Goal: Task Accomplishment & Management: Manage account settings

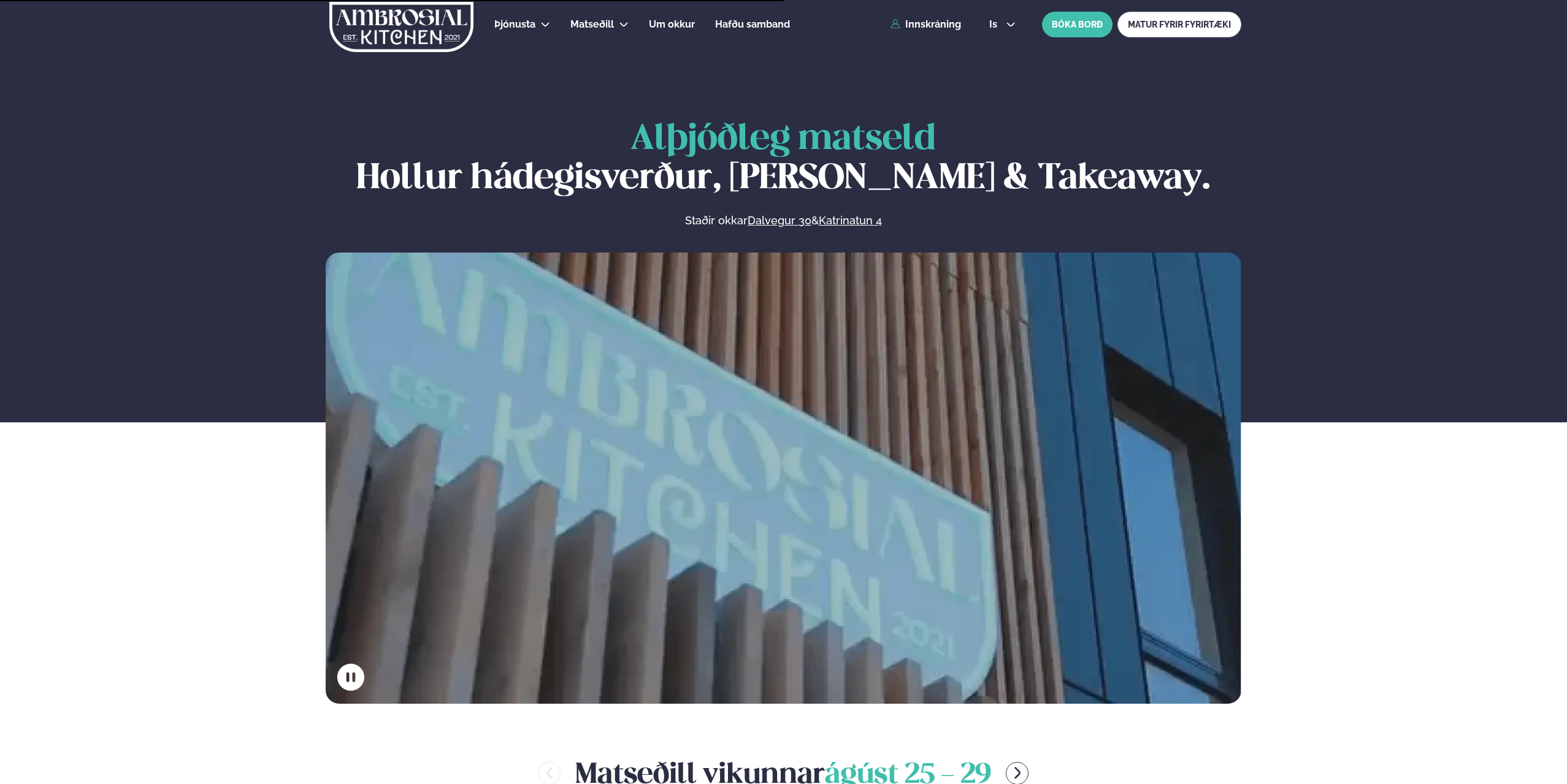
click at [936, 23] on link "Innskráning" at bounding box center [926, 24] width 71 height 11
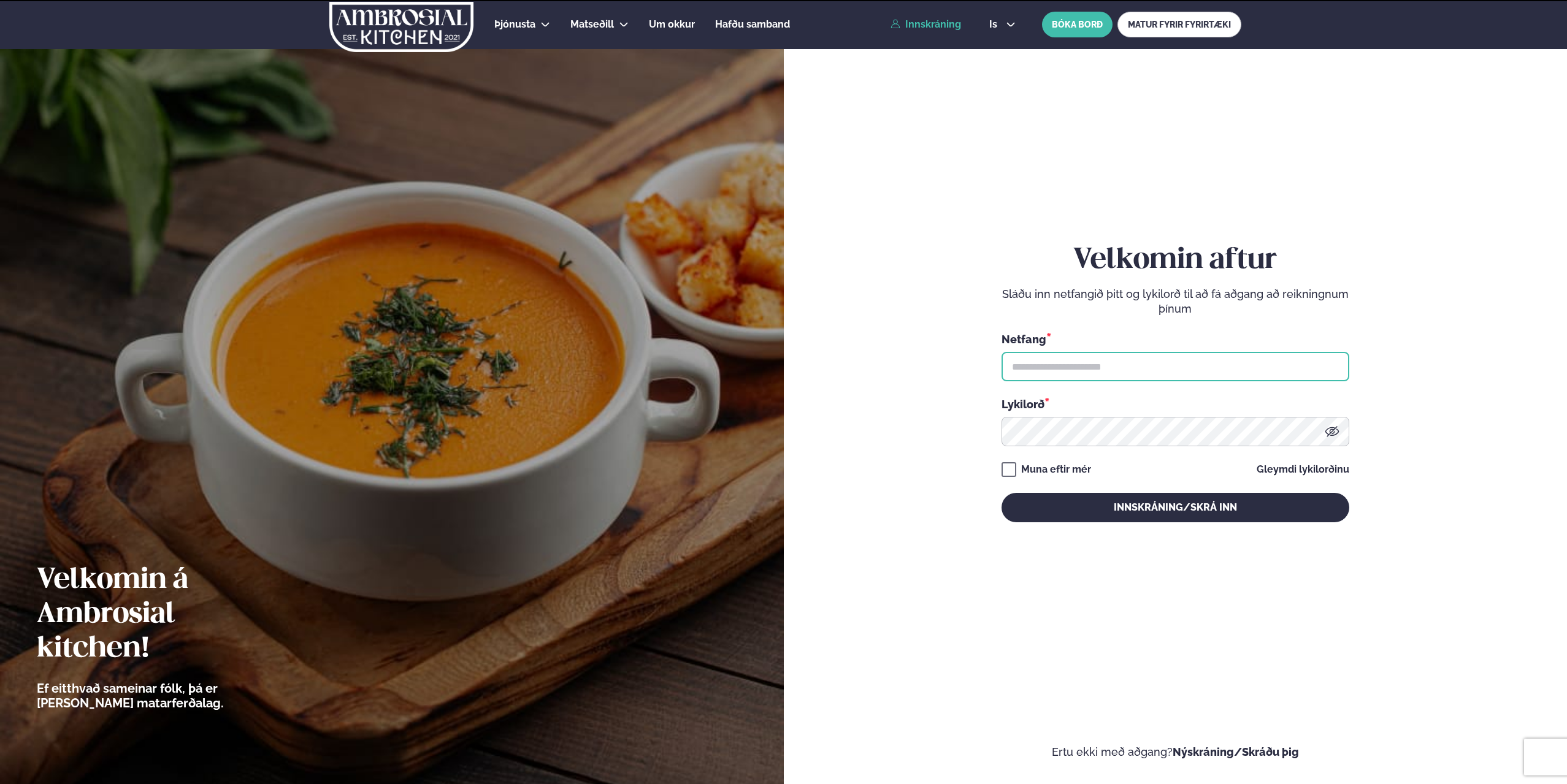
type input "**********"
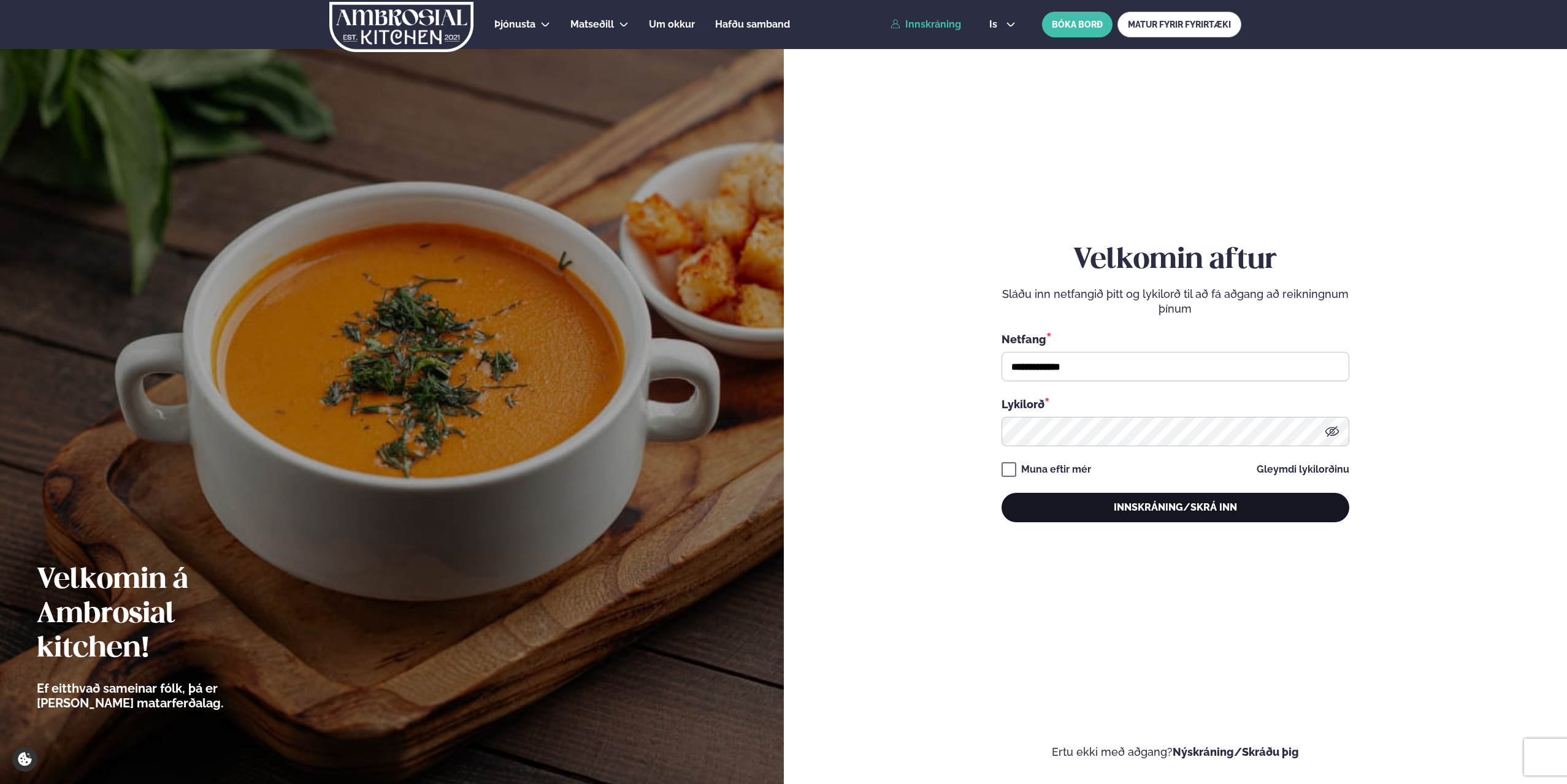
click at [1127, 512] on button "Innskráning/Skrá inn" at bounding box center [1175, 507] width 348 height 29
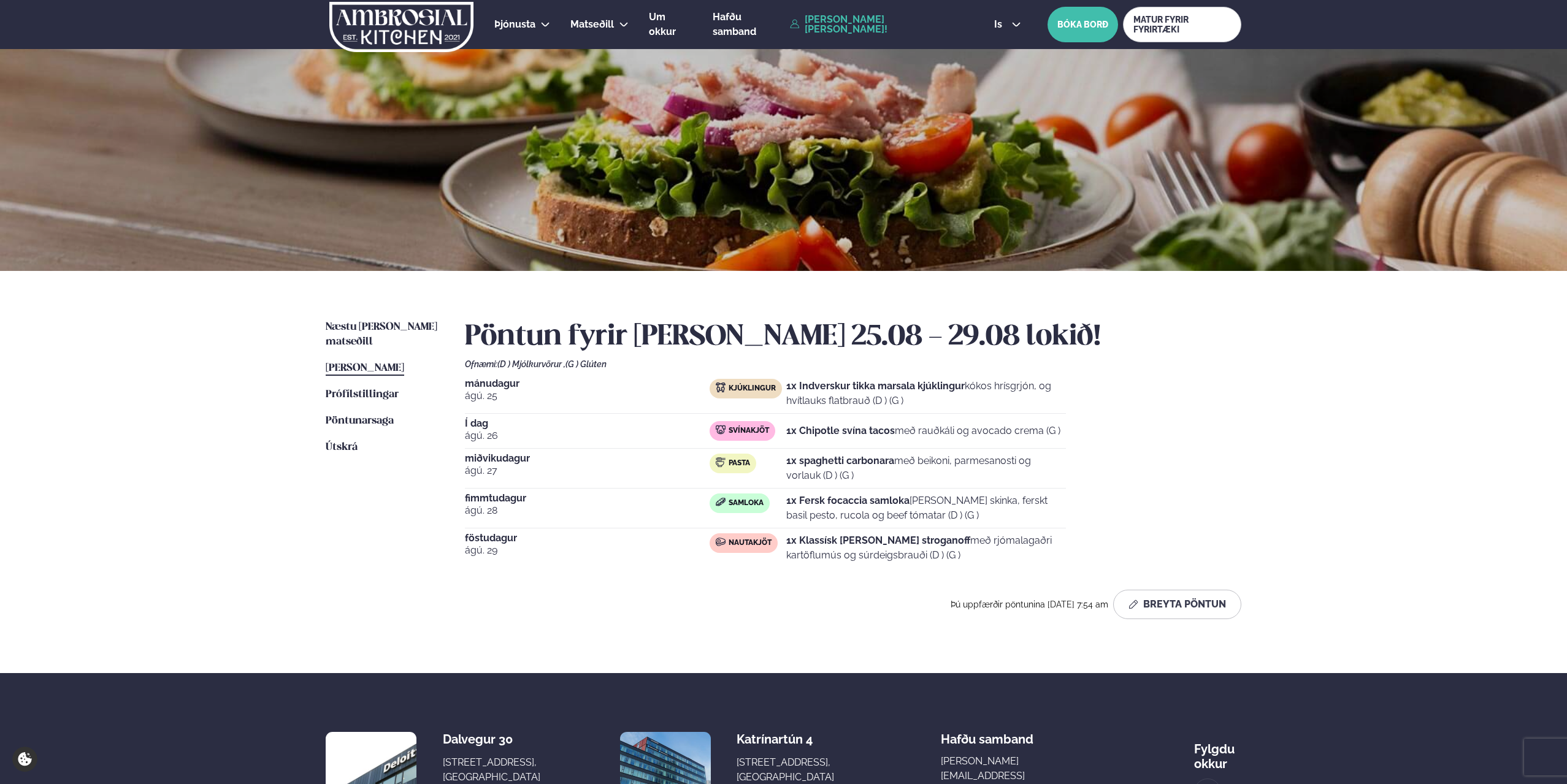
click at [233, 392] on div "Þjónusta Hádegismatur fyrir fyrirtæki Fyrirtækja veitingar Einkapartý Matseðill…" at bounding box center [784, 463] width 1567 height 926
click at [269, 496] on div "Þjónusta Hádegismatur fyrir fyrirtæki Fyrirtækja veitingar Einkapartý Matseðill…" at bounding box center [784, 463] width 1567 height 926
click at [1257, 423] on div "Næstu [PERSON_NAME] matseðill Næsta vika [PERSON_NAME] matseðill [PERSON_NAME] …" at bounding box center [783, 472] width 989 height 402
